Goal: Task Accomplishment & Management: Manage account settings

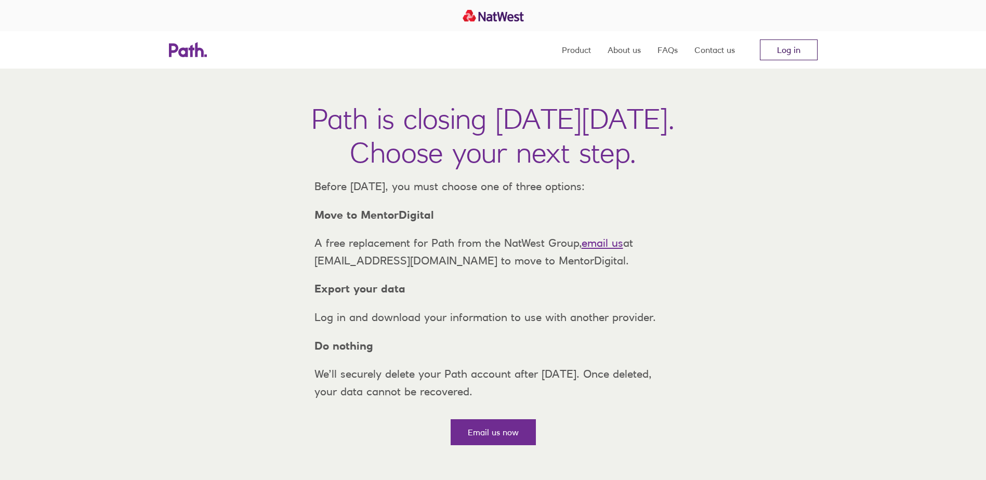
click at [796, 47] on link "Log in" at bounding box center [789, 49] width 58 height 21
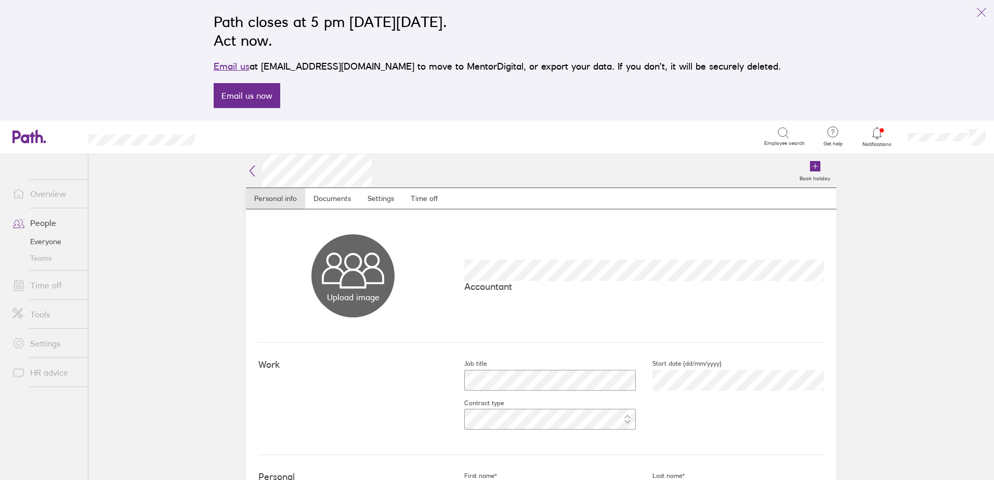
click at [878, 131] on icon at bounding box center [877, 133] width 12 height 12
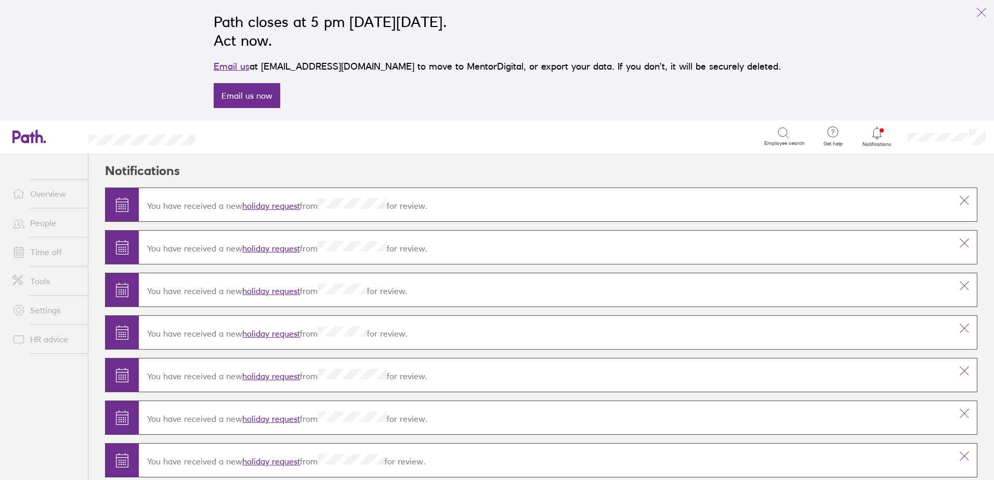
click at [54, 228] on link "People" at bounding box center [46, 223] width 84 height 21
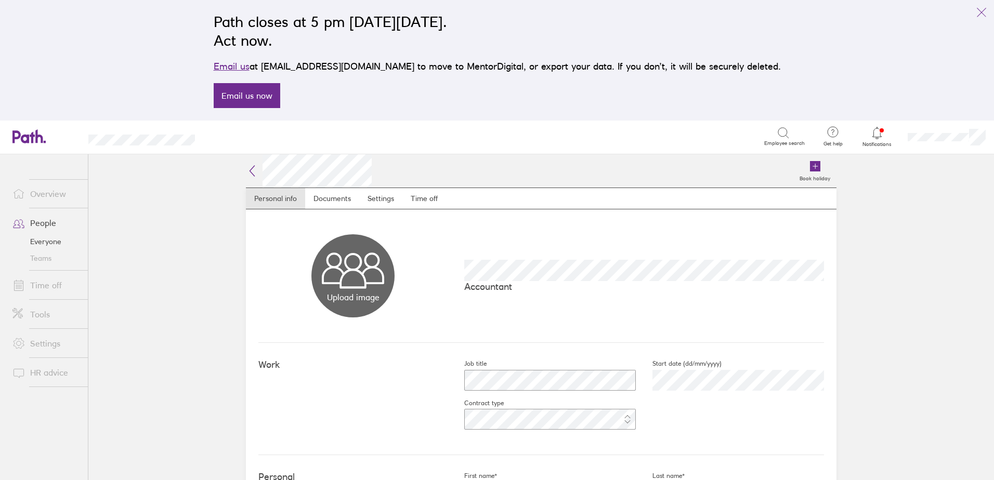
click at [50, 285] on link "Time off" at bounding box center [46, 285] width 84 height 21
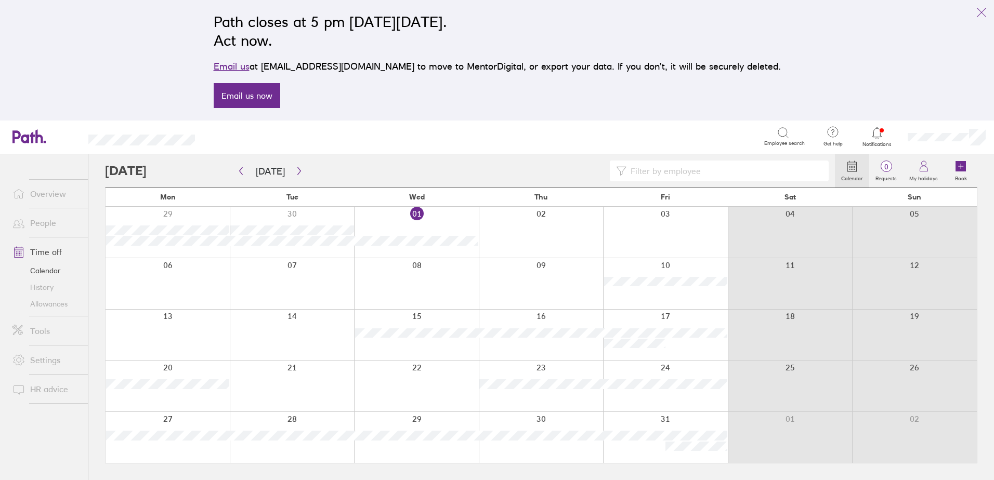
click at [694, 177] on input at bounding box center [724, 171] width 196 height 20
type input "an"
click at [242, 174] on icon "button" at bounding box center [241, 171] width 3 height 8
click at [295, 170] on icon "button" at bounding box center [299, 171] width 8 height 8
click at [295, 168] on icon "button" at bounding box center [299, 171] width 8 height 8
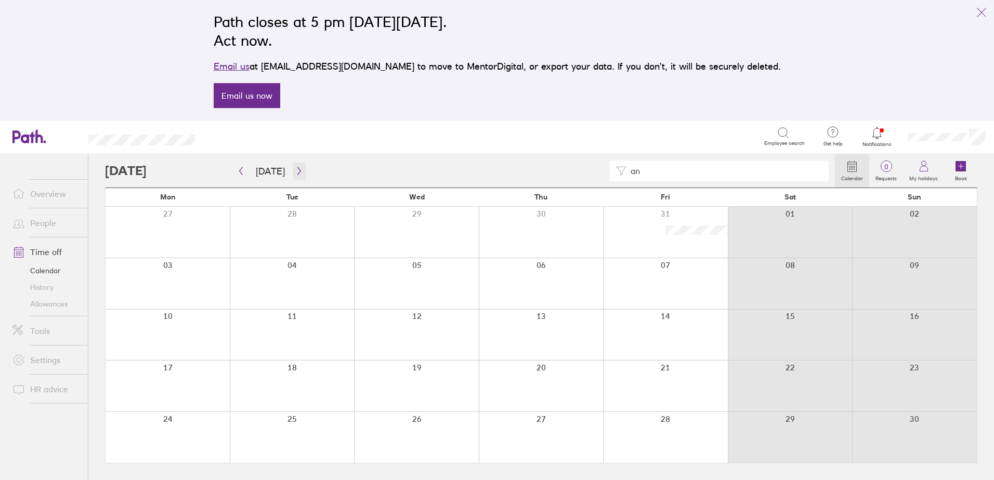
click at [299, 175] on icon "button" at bounding box center [299, 171] width 8 height 8
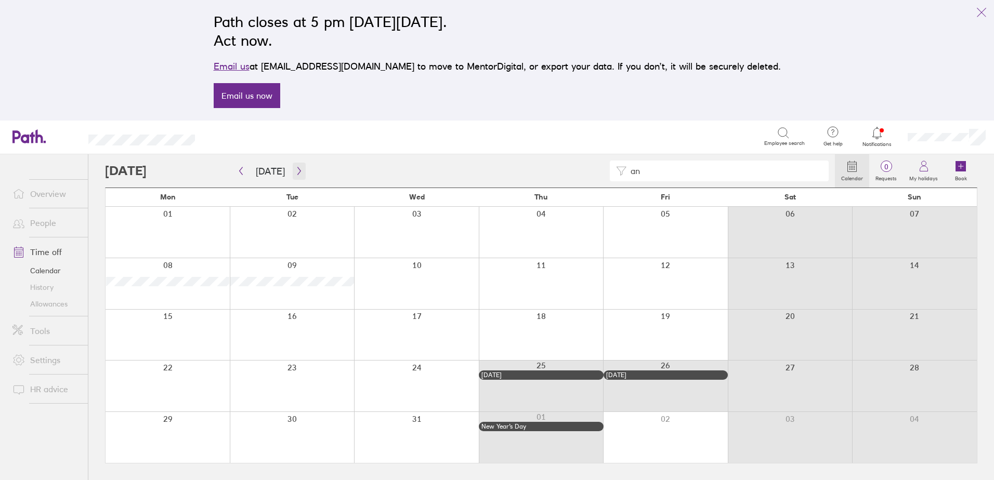
click at [295, 170] on icon "button" at bounding box center [299, 171] width 8 height 8
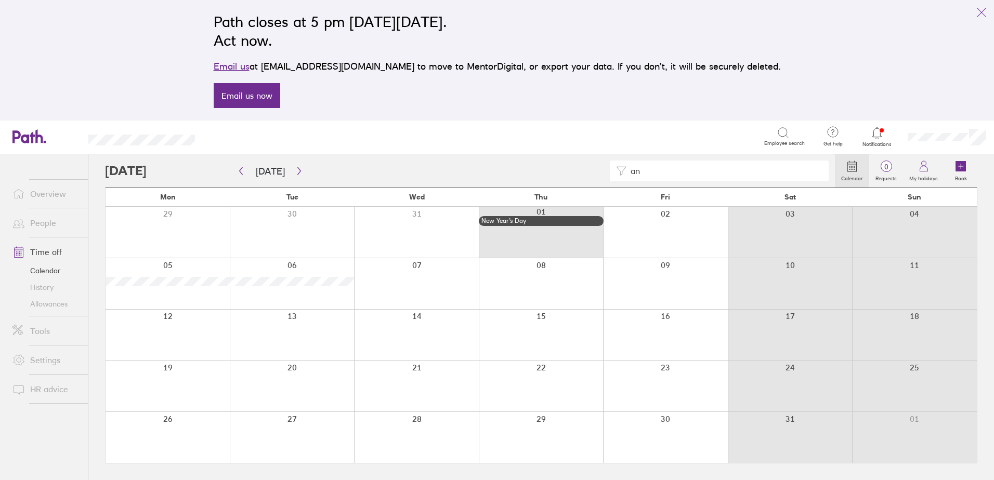
click at [44, 227] on link "People" at bounding box center [46, 223] width 84 height 21
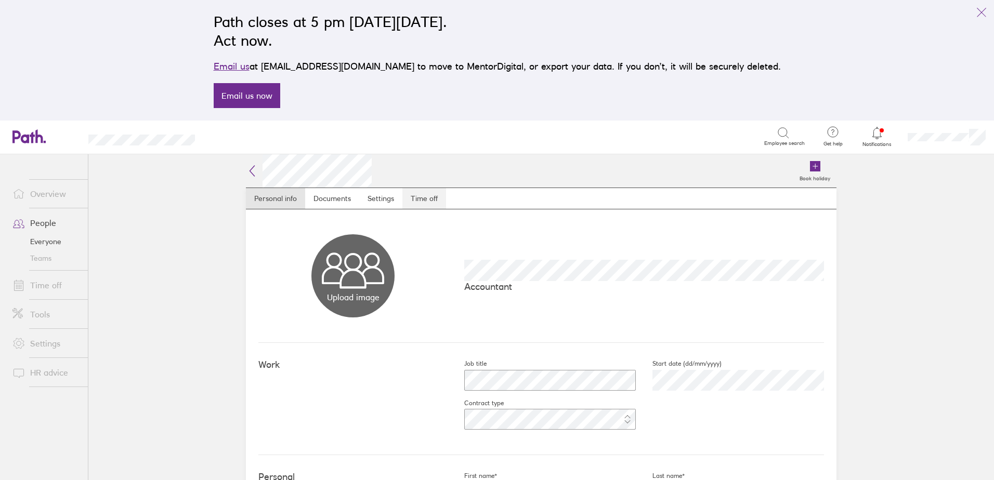
click at [419, 197] on link "Time off" at bounding box center [424, 198] width 44 height 21
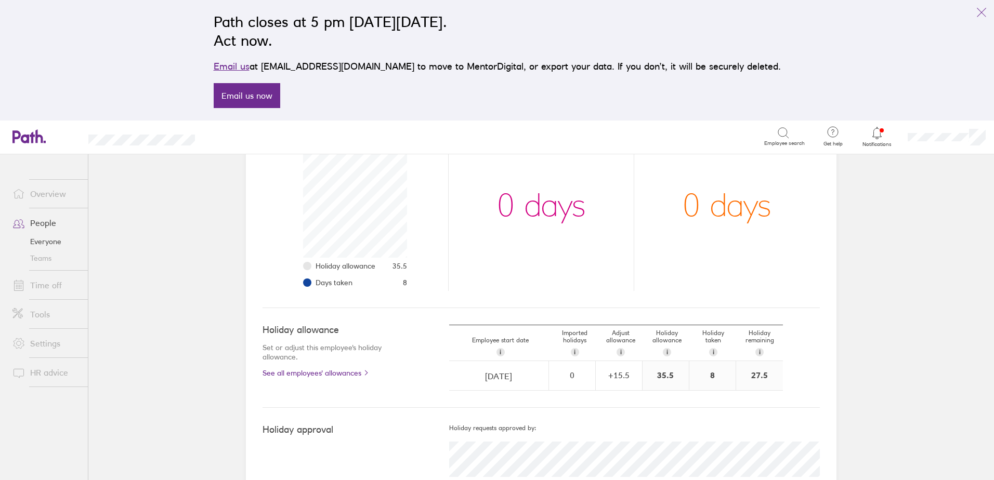
scroll to position [191, 0]
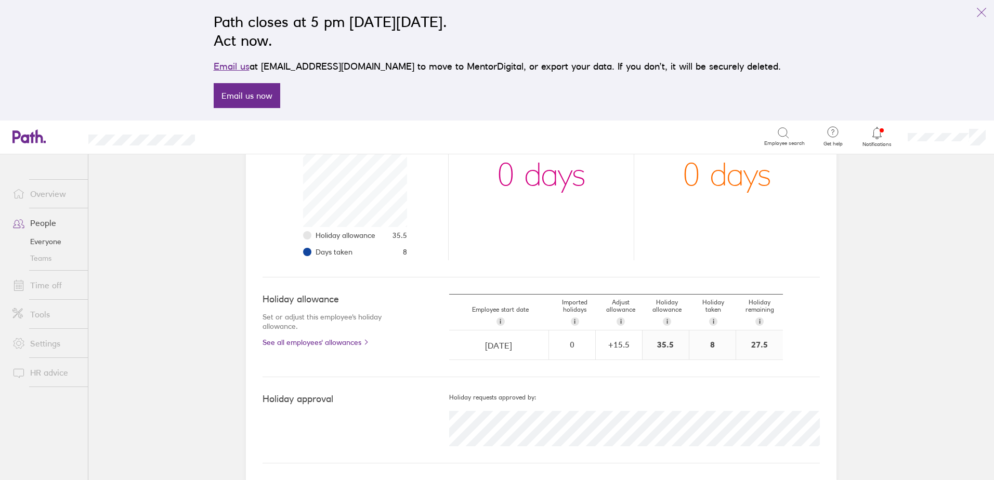
click at [52, 227] on link "People" at bounding box center [46, 223] width 84 height 21
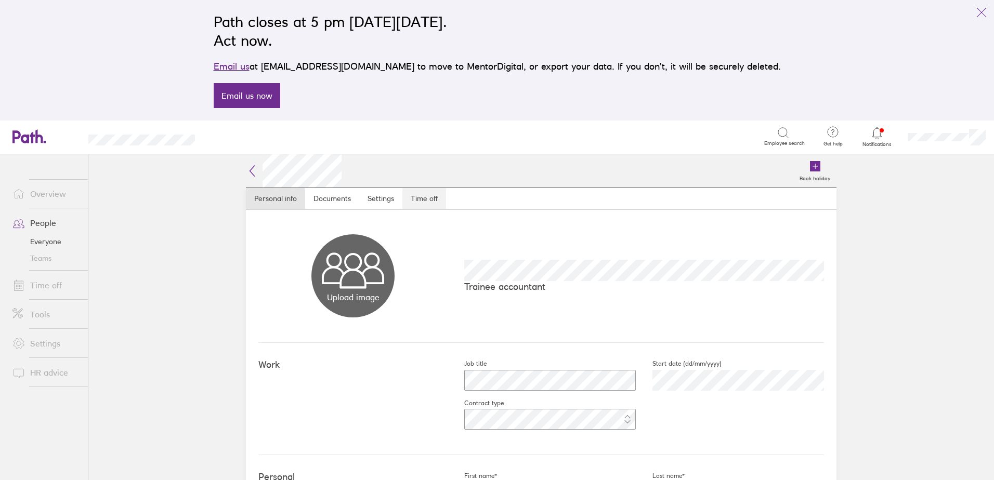
click at [427, 196] on link "Time off" at bounding box center [424, 198] width 44 height 21
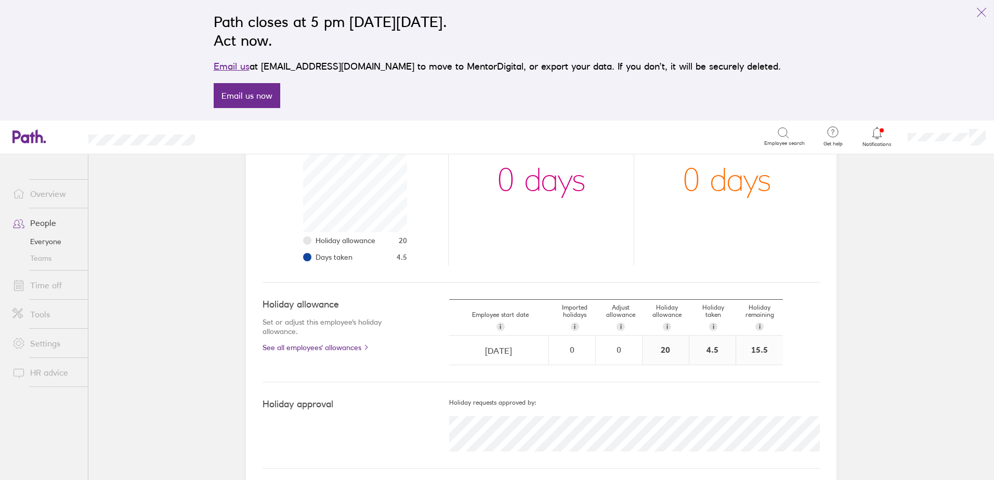
scroll to position [191, 0]
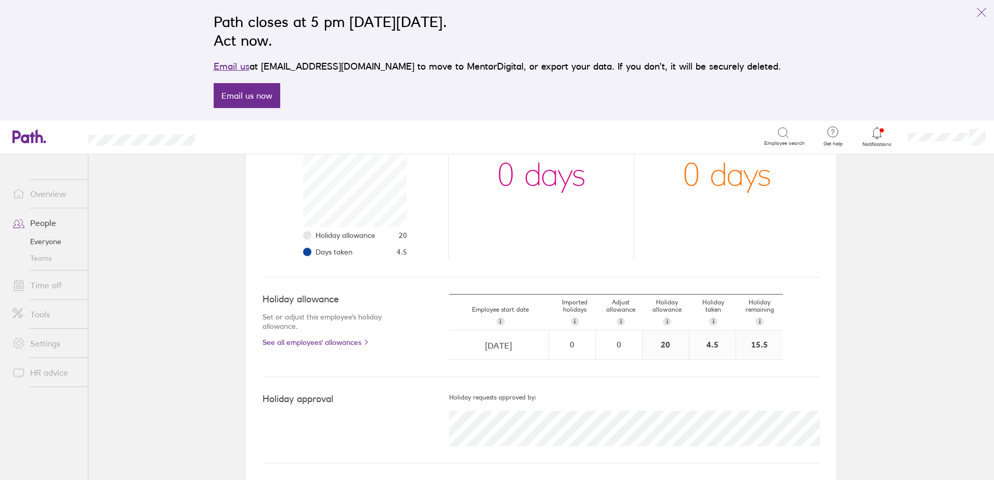
click at [48, 289] on link "Time off" at bounding box center [46, 285] width 84 height 21
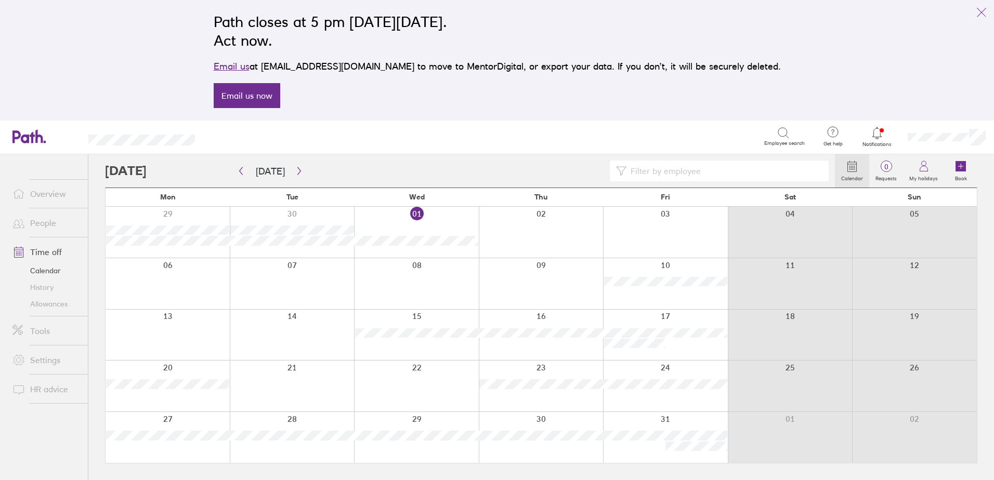
click at [663, 170] on input at bounding box center [724, 171] width 196 height 20
type input "ada"
click at [50, 225] on link "People" at bounding box center [46, 223] width 84 height 21
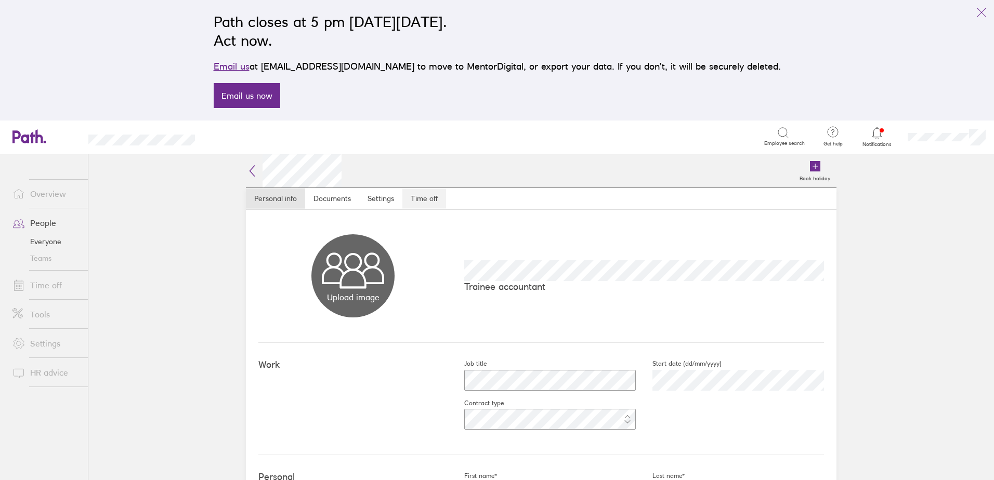
click at [412, 199] on link "Time off" at bounding box center [424, 198] width 44 height 21
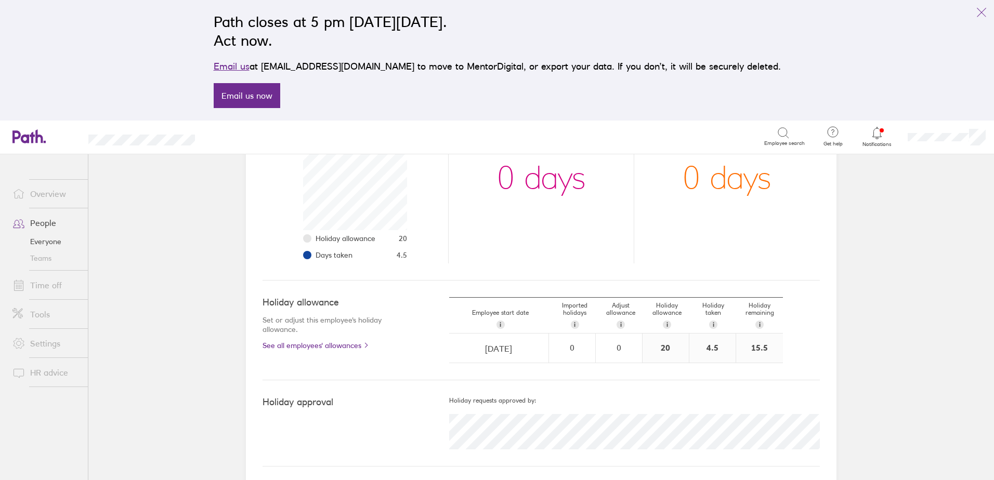
scroll to position [191, 0]
click at [51, 225] on link "People" at bounding box center [46, 223] width 84 height 21
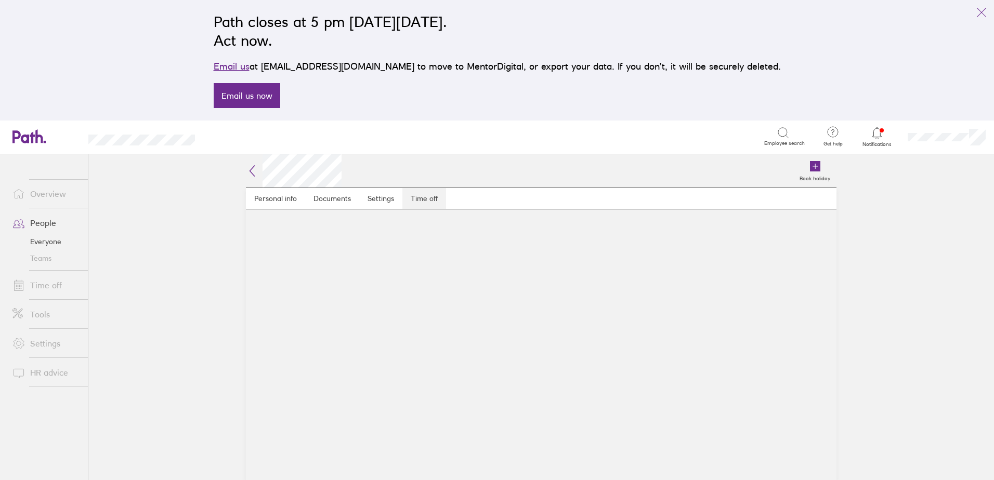
click at [430, 202] on link "Time off" at bounding box center [424, 198] width 44 height 21
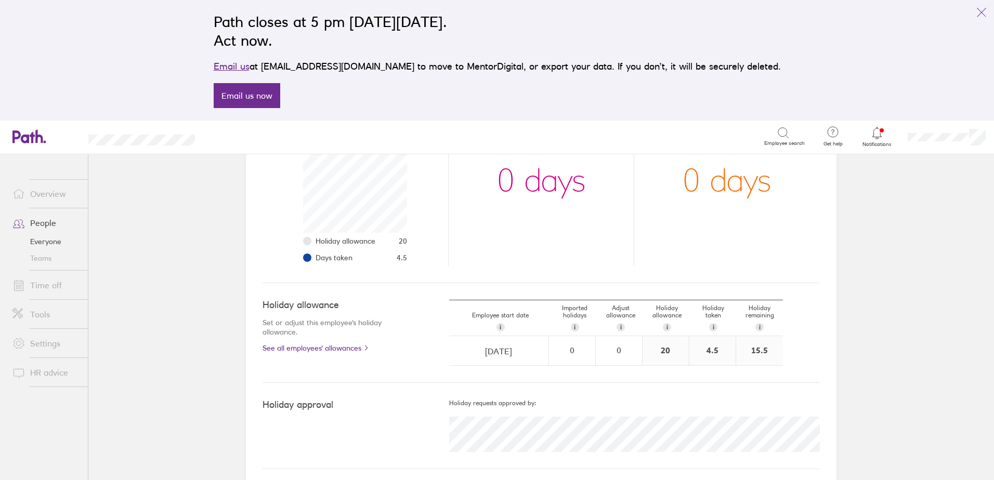
scroll to position [191, 0]
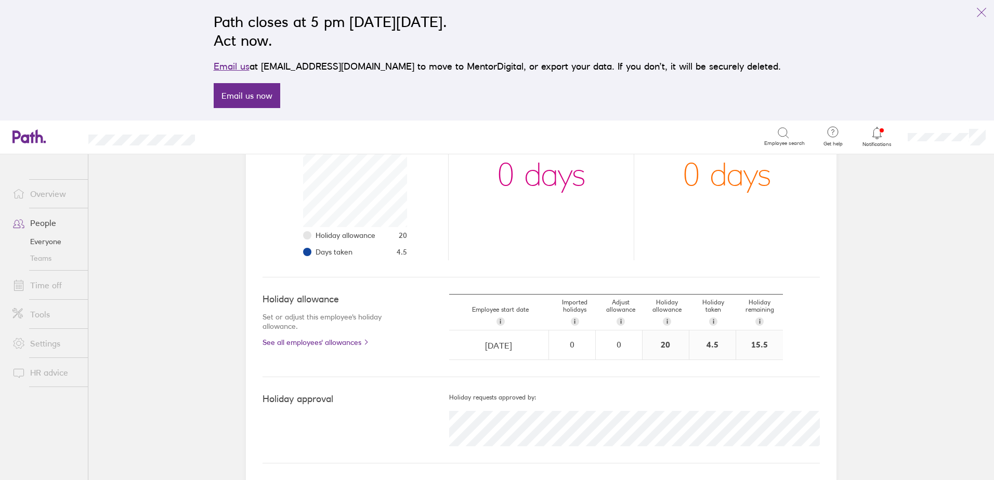
click at [56, 285] on link "Time off" at bounding box center [46, 285] width 84 height 21
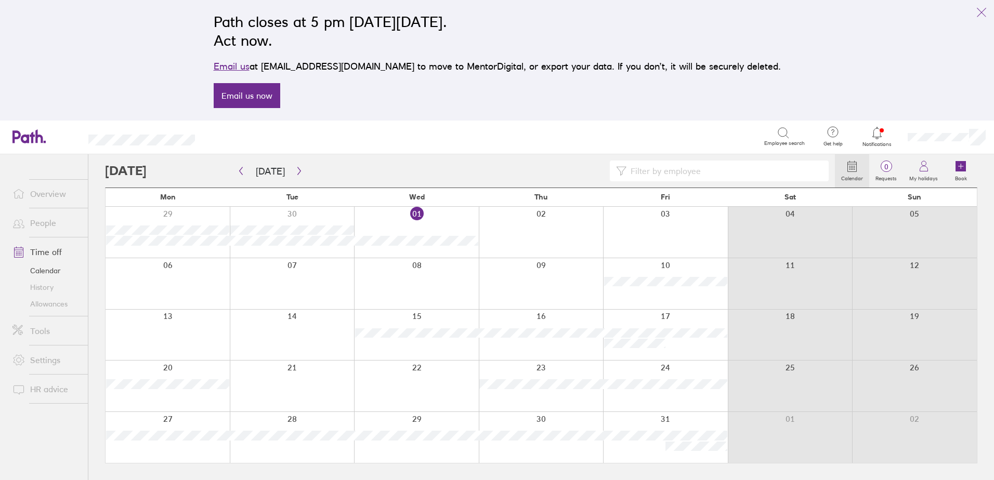
click at [676, 173] on input at bounding box center [724, 171] width 196 height 20
type input "jac"
click at [243, 174] on icon "button" at bounding box center [241, 171] width 8 height 8
click at [295, 169] on icon "button" at bounding box center [299, 171] width 8 height 8
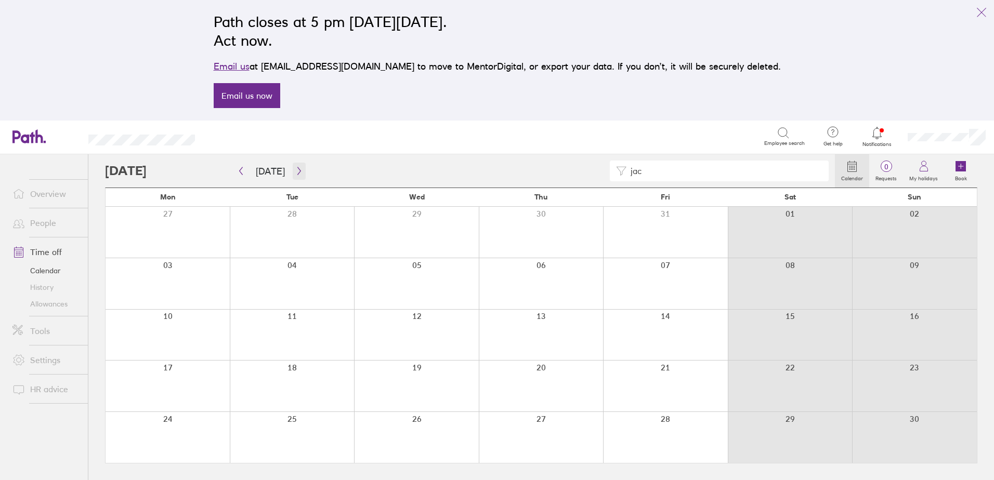
click at [295, 169] on icon "button" at bounding box center [299, 171] width 8 height 8
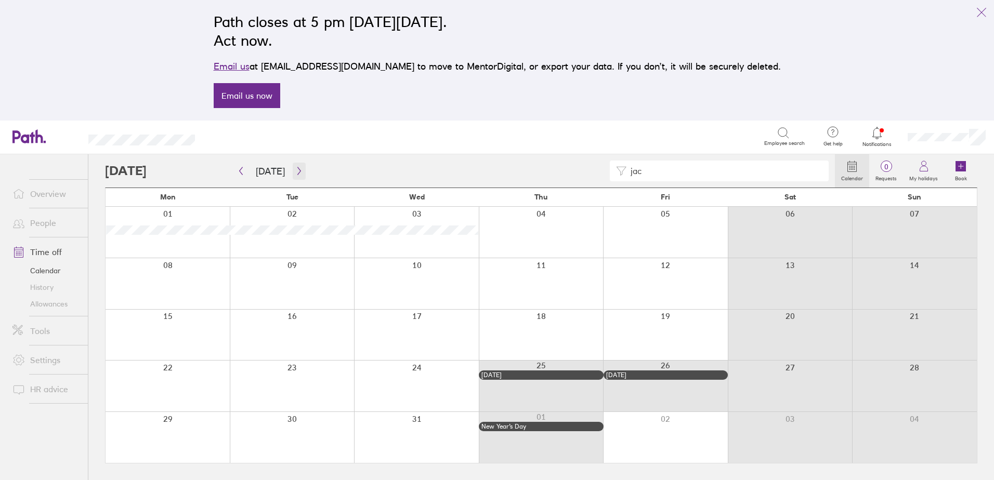
click at [295, 169] on icon "button" at bounding box center [299, 171] width 8 height 8
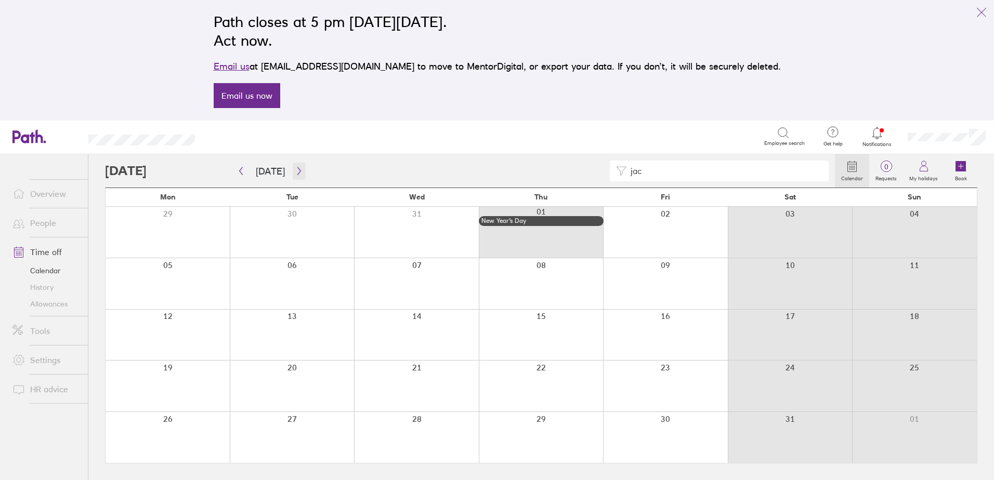
click at [295, 169] on icon "button" at bounding box center [299, 171] width 8 height 8
drag, startPoint x: 850, startPoint y: 163, endPoint x: 866, endPoint y: 179, distance: 22.8
click at [850, 163] on icon at bounding box center [852, 166] width 12 height 12
click at [857, 172] on icon at bounding box center [852, 166] width 12 height 12
click at [241, 174] on icon "button" at bounding box center [241, 171] width 8 height 8
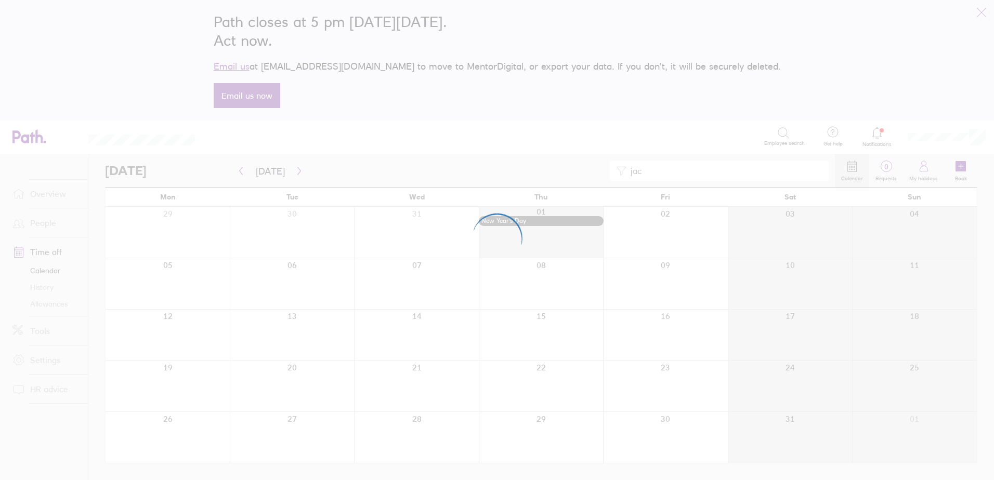
click at [272, 170] on div at bounding box center [497, 240] width 994 height 480
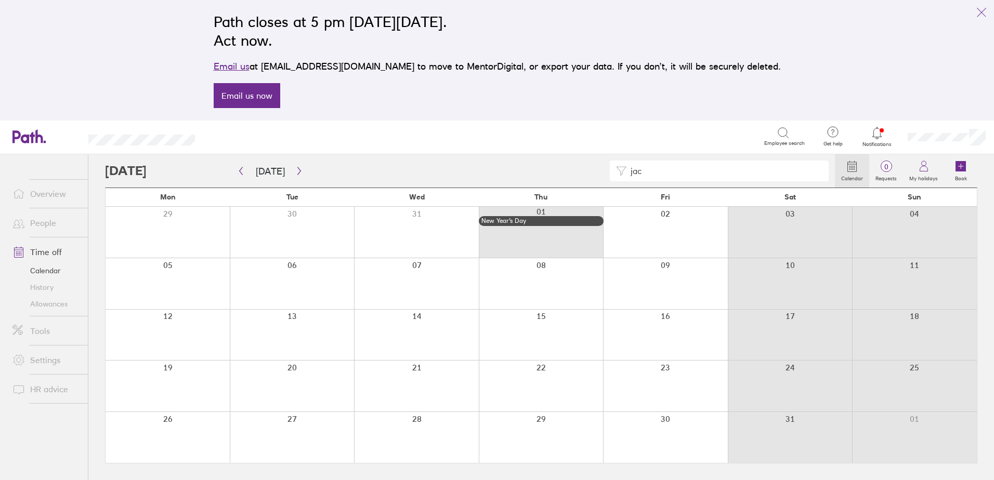
click at [45, 272] on link "Calendar" at bounding box center [46, 270] width 84 height 17
click at [52, 251] on link "Time off" at bounding box center [46, 252] width 84 height 21
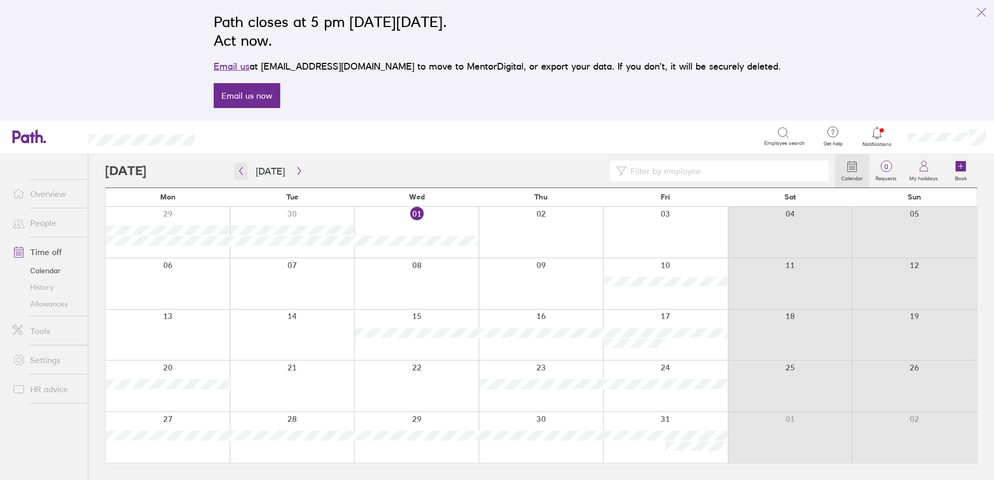
click at [243, 174] on icon "button" at bounding box center [241, 171] width 8 height 8
click at [39, 252] on link "Time off" at bounding box center [46, 252] width 84 height 21
click at [51, 225] on link "People" at bounding box center [46, 223] width 84 height 21
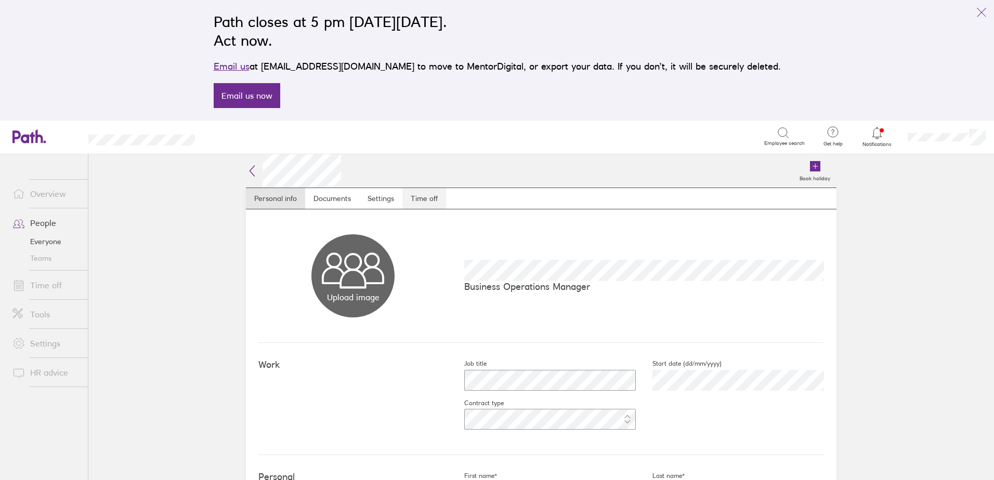
click at [431, 201] on link "Time off" at bounding box center [424, 198] width 44 height 21
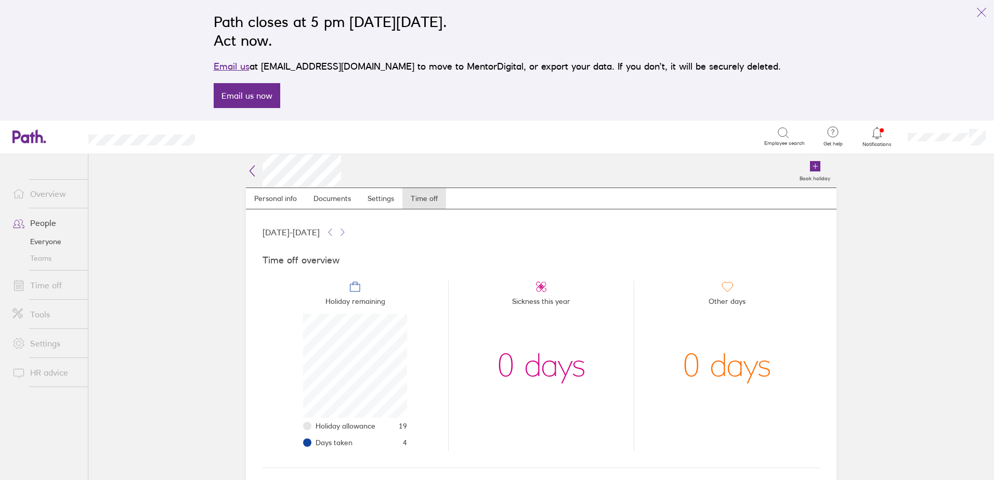
scroll to position [191, 0]
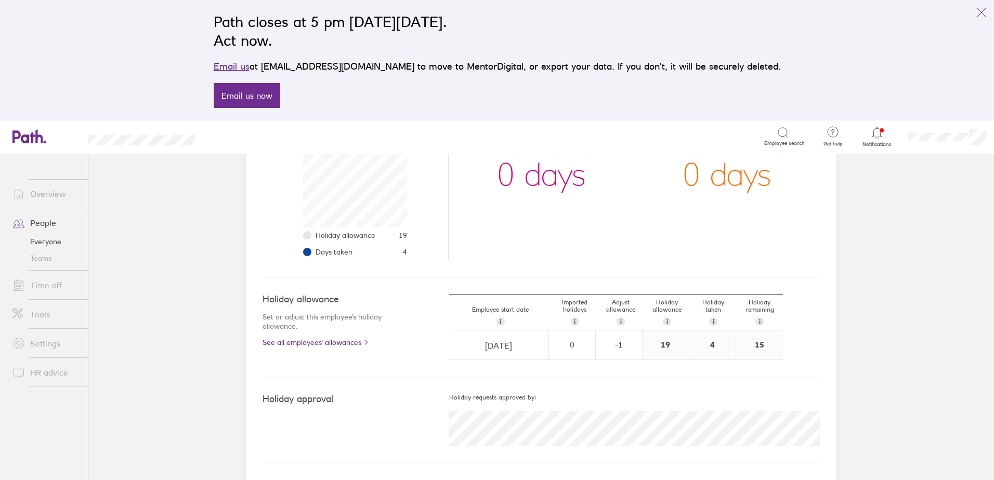
click at [54, 227] on link "People" at bounding box center [46, 223] width 84 height 21
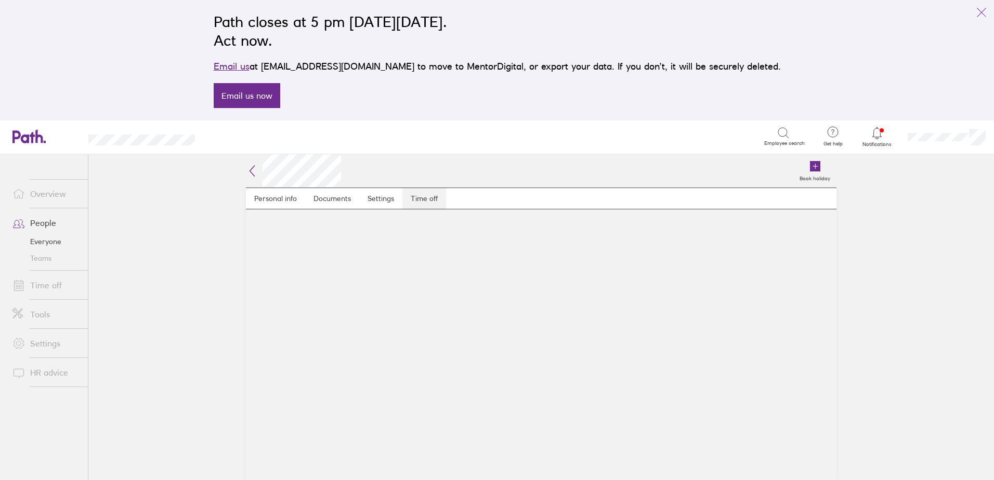
click at [427, 201] on link "Time off" at bounding box center [424, 198] width 44 height 21
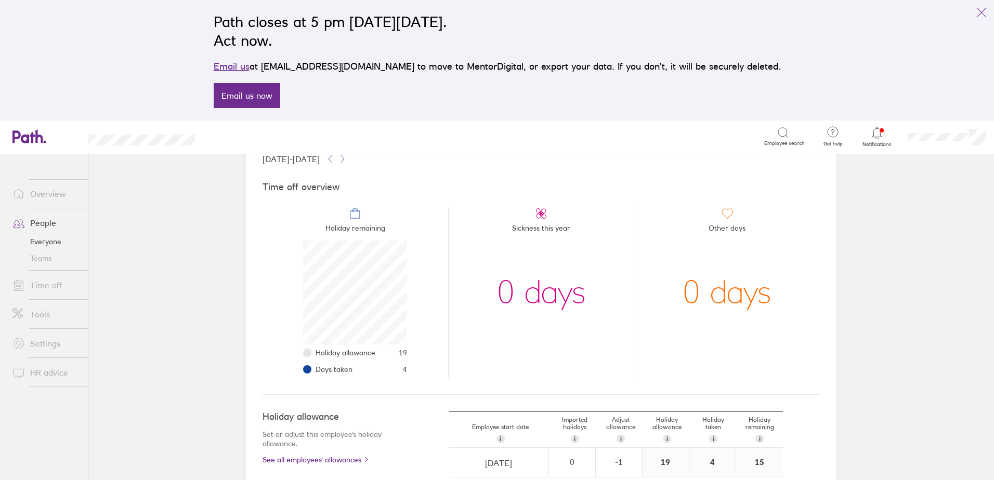
scroll to position [191, 0]
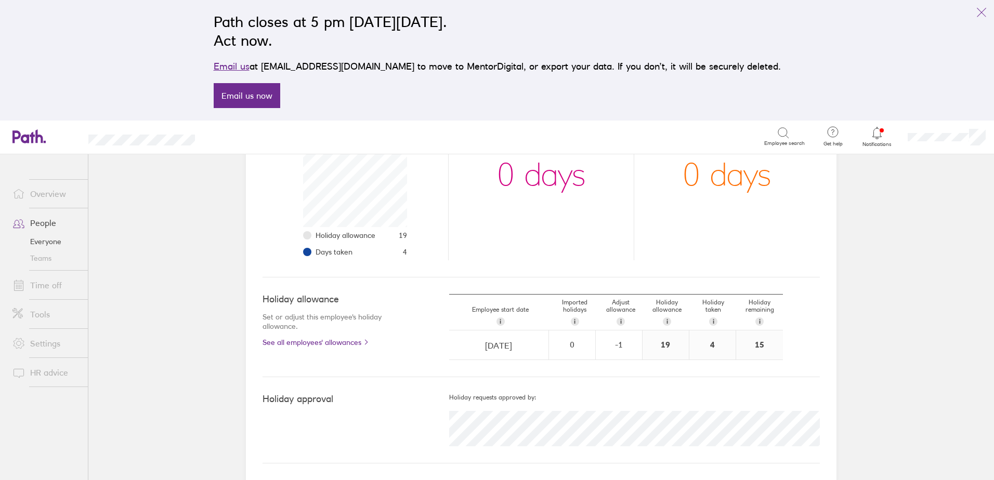
click at [38, 227] on link "People" at bounding box center [46, 223] width 84 height 21
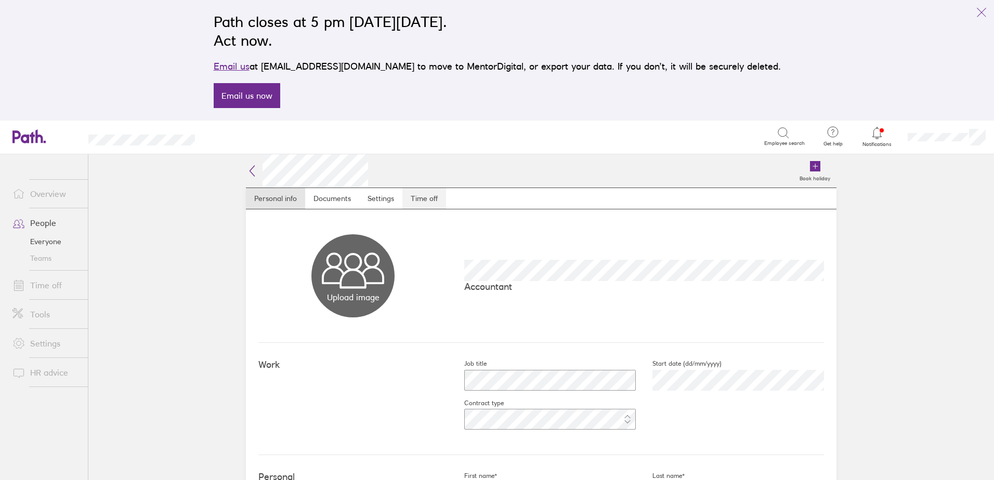
click at [423, 197] on link "Time off" at bounding box center [424, 198] width 44 height 21
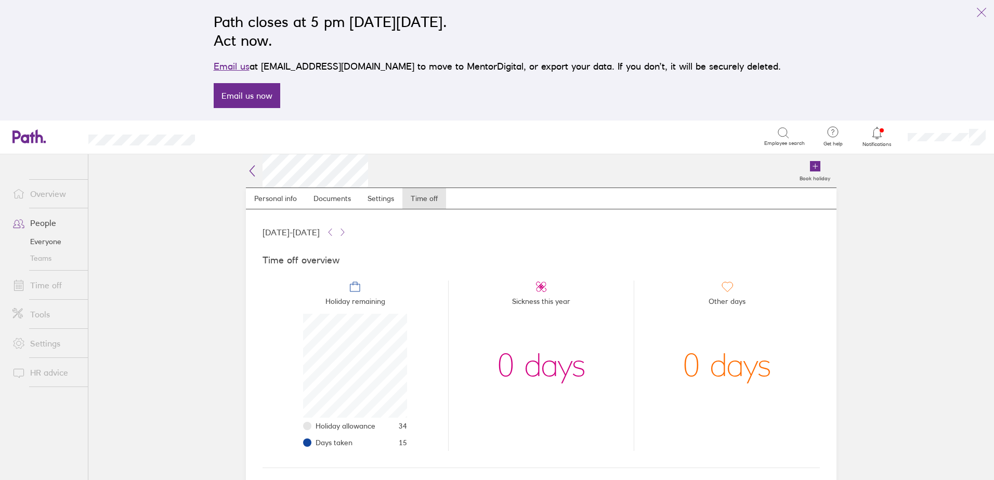
scroll to position [191, 0]
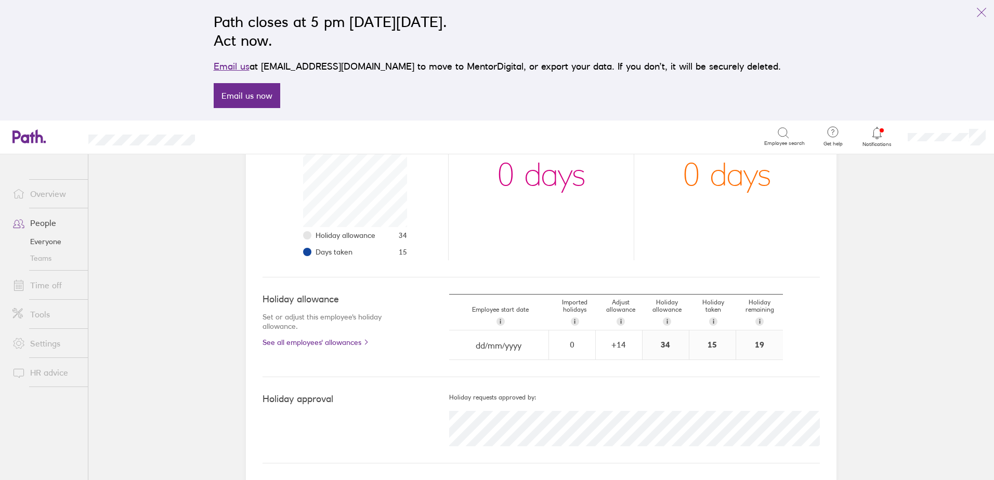
click at [42, 226] on link "People" at bounding box center [46, 223] width 84 height 21
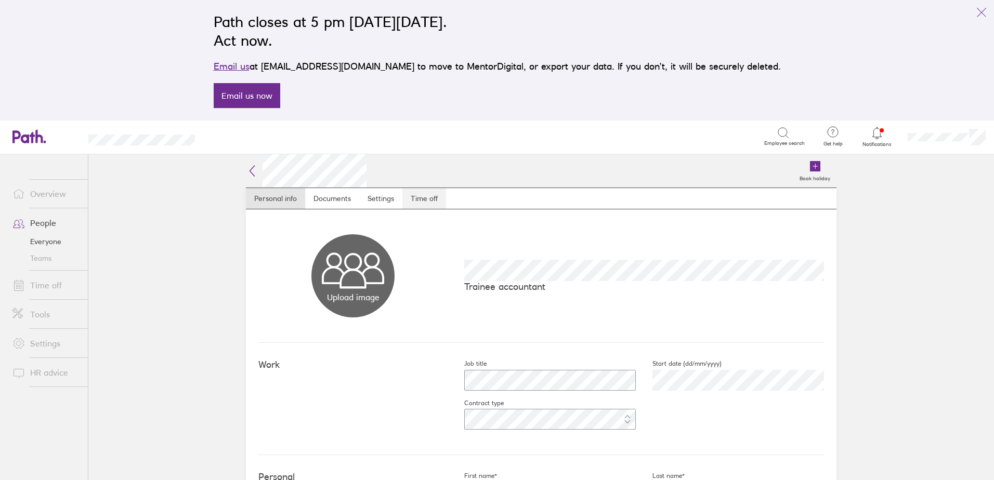
click at [430, 197] on link "Time off" at bounding box center [424, 198] width 44 height 21
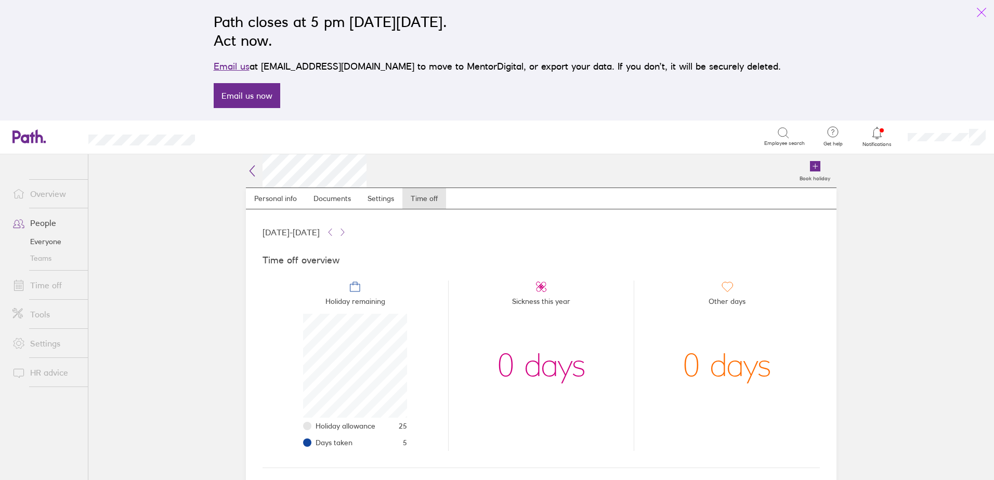
click at [985, 11] on icon "link" at bounding box center [981, 12] width 12 height 12
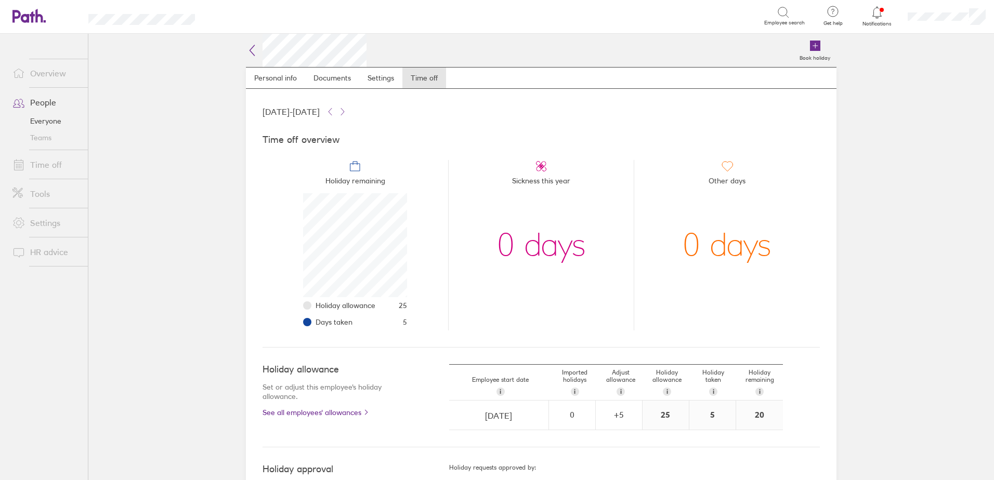
click at [886, 14] on div at bounding box center [877, 12] width 34 height 15
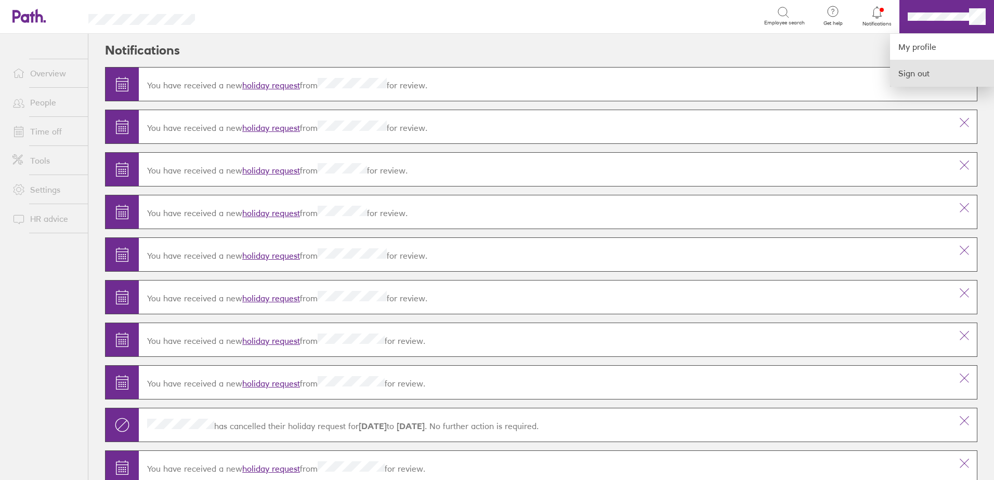
click at [931, 75] on link "Sign out" at bounding box center [942, 73] width 104 height 26
